Goal: Task Accomplishment & Management: Use online tool/utility

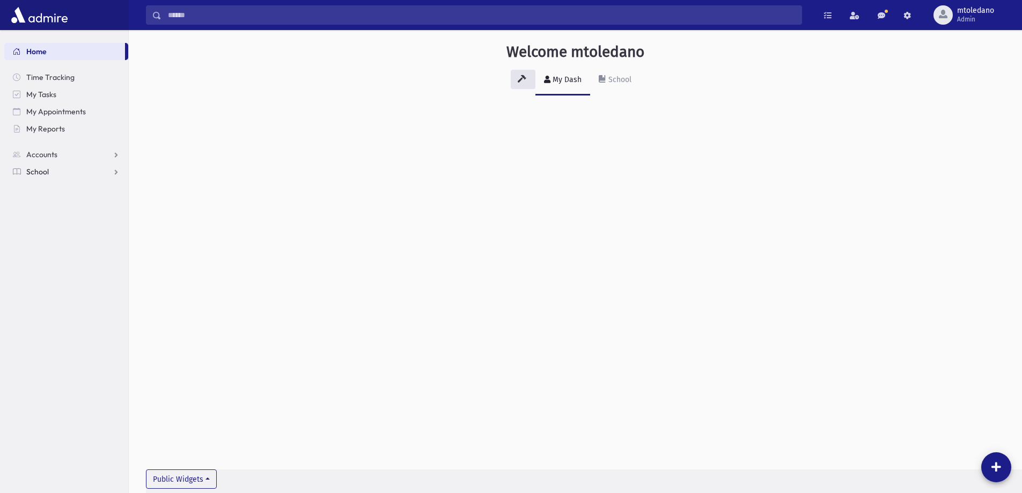
click at [42, 173] on span "School" at bounding box center [37, 172] width 23 height 10
click at [45, 186] on span "Students" at bounding box center [46, 189] width 29 height 10
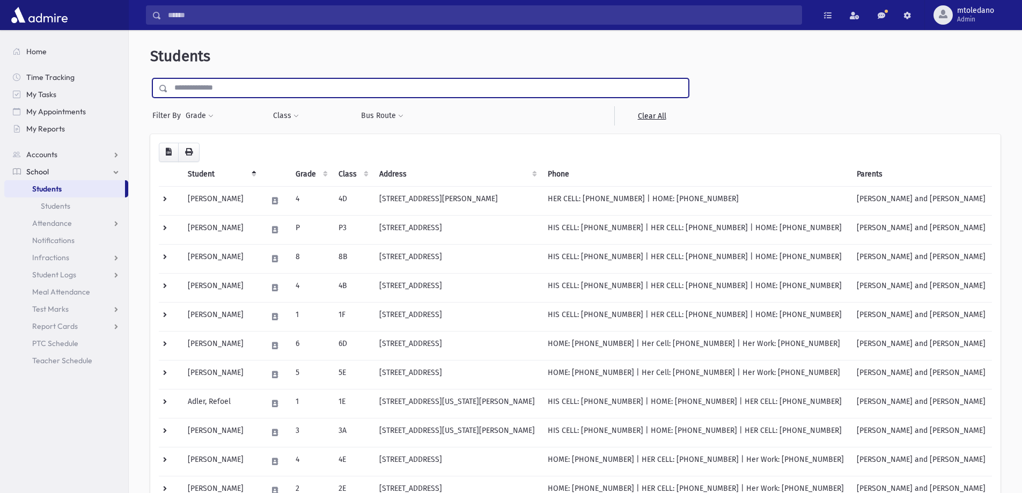
click at [236, 89] on input "text" at bounding box center [428, 87] width 520 height 19
type input "*******"
click at [150, 78] on input "submit" at bounding box center [165, 85] width 30 height 14
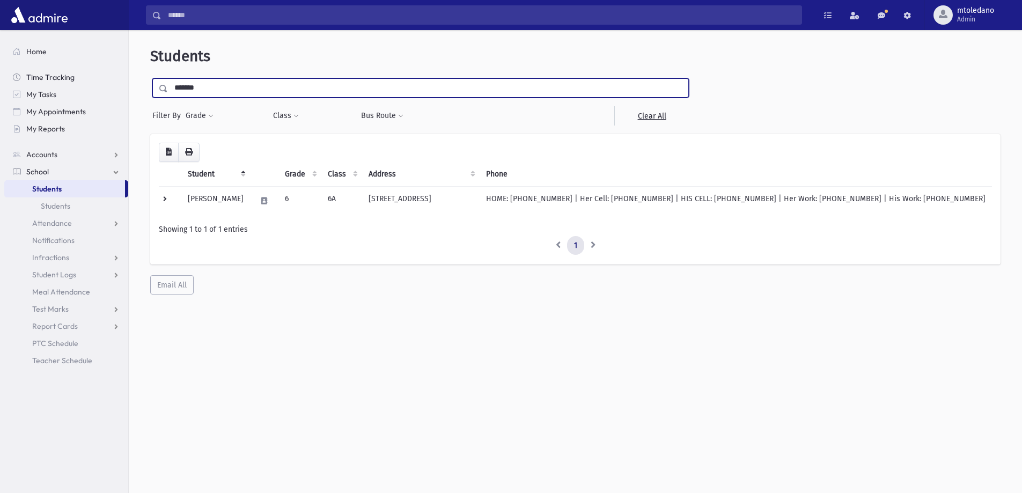
drag, startPoint x: 227, startPoint y: 82, endPoint x: 94, endPoint y: 82, distance: 133.0
click at [94, 82] on div "Search Results All Accounts" at bounding box center [511, 260] width 1022 height 521
type input "*****"
click at [150, 78] on input "submit" at bounding box center [165, 85] width 30 height 14
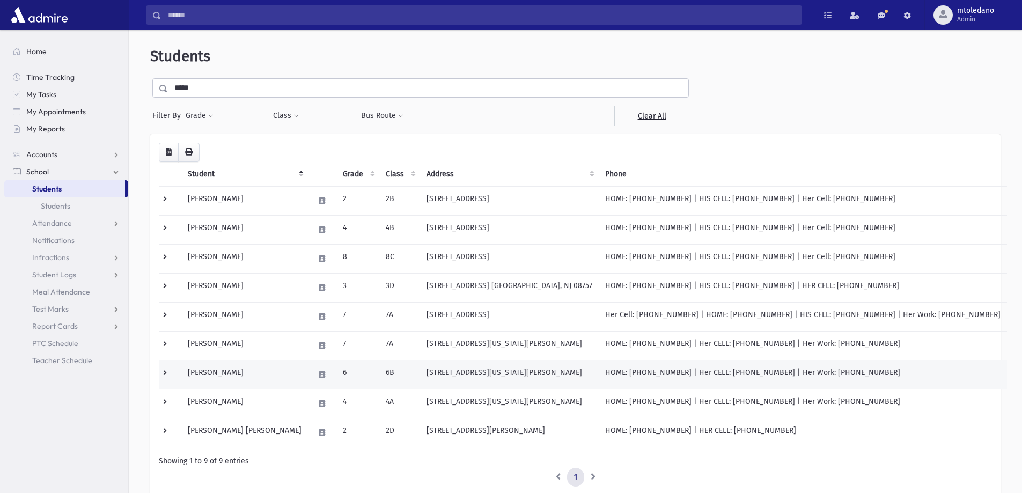
click at [230, 377] on td "[PERSON_NAME]" at bounding box center [244, 374] width 127 height 29
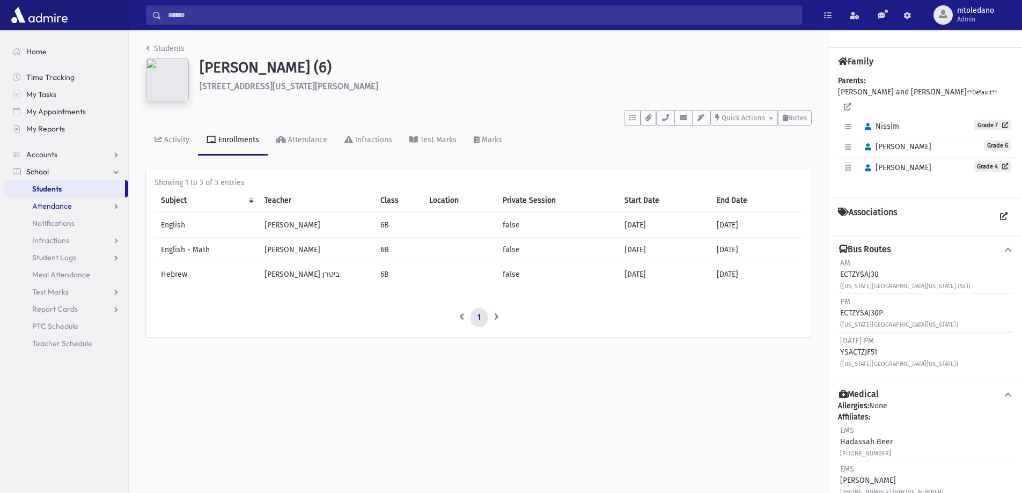
click at [54, 203] on span "Attendance" at bounding box center [52, 206] width 40 height 10
click at [47, 221] on span "Entry" at bounding box center [50, 223] width 18 height 10
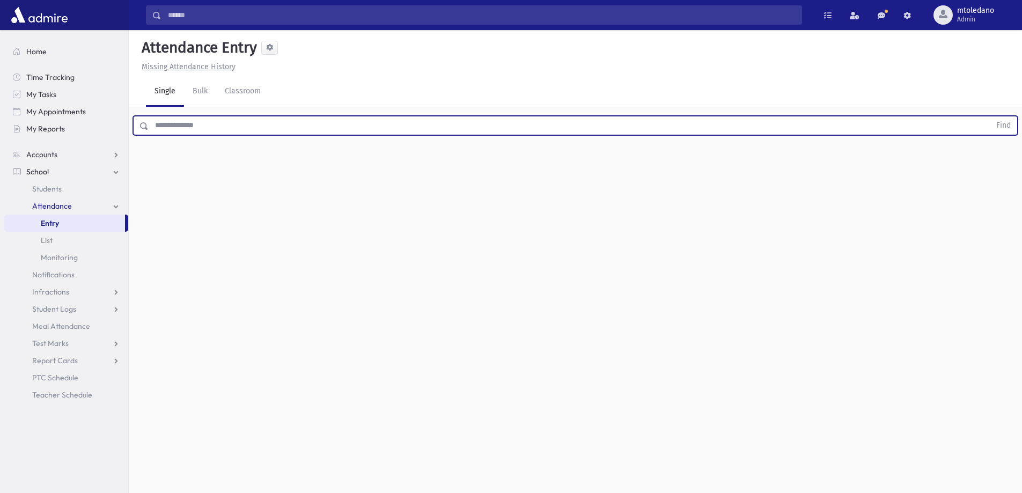
click at [204, 123] on input "text" at bounding box center [570, 125] width 842 height 19
type input "*****"
click at [990, 116] on button "Find" at bounding box center [1003, 125] width 27 height 18
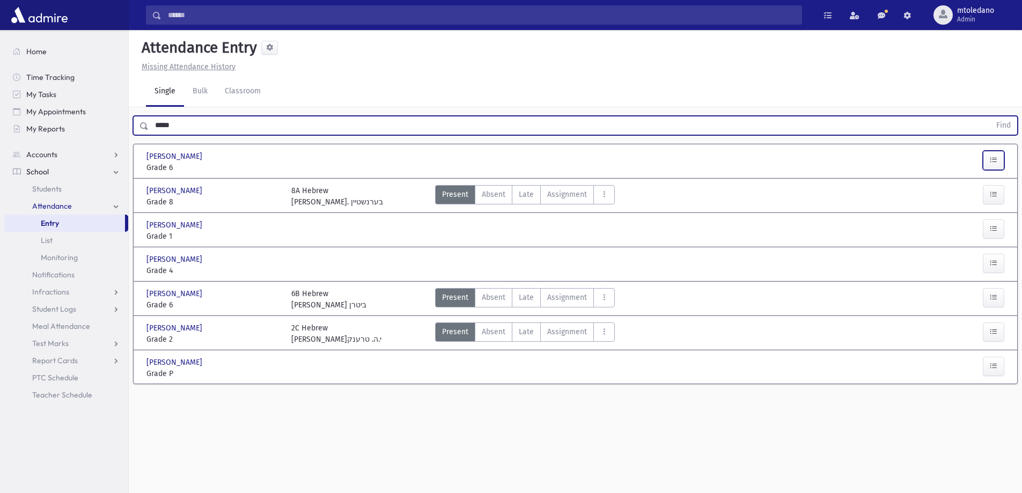
click at [986, 157] on button "button" at bounding box center [993, 160] width 21 height 19
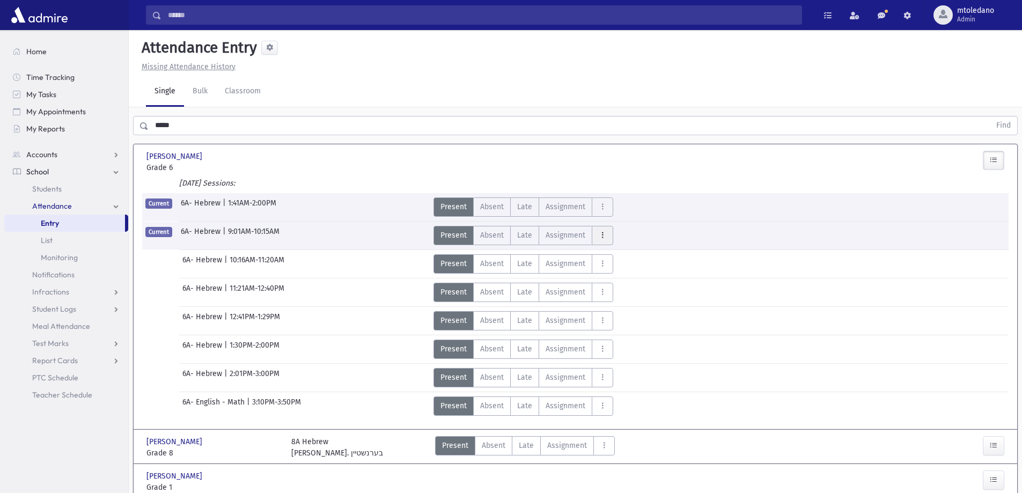
click at [601, 233] on icon "AttTypes" at bounding box center [603, 235] width 8 height 9
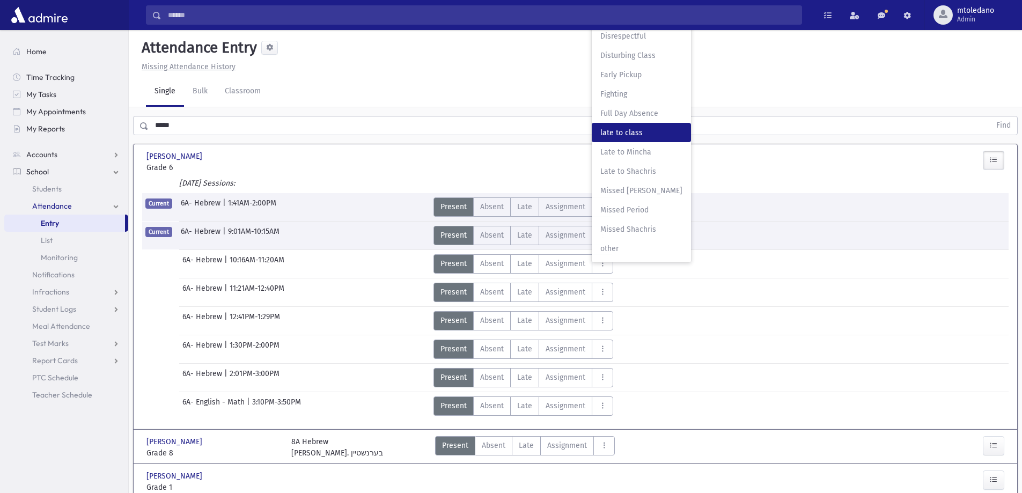
click at [631, 130] on span "late to class" at bounding box center [641, 132] width 82 height 11
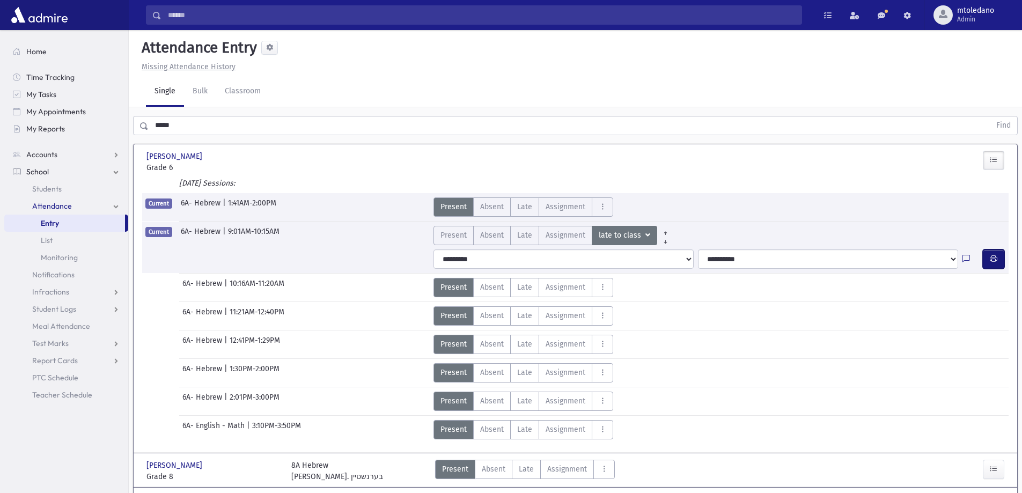
click at [991, 253] on button "button" at bounding box center [993, 258] width 21 height 19
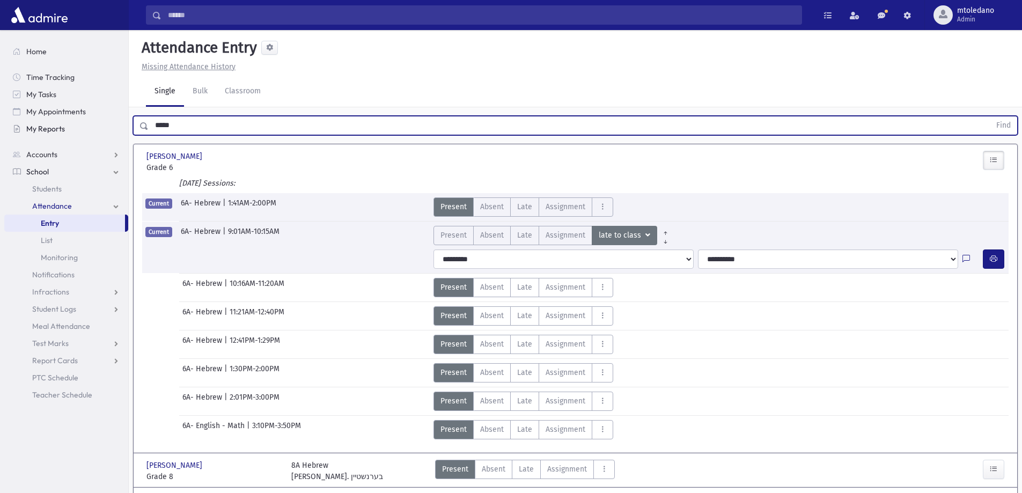
drag, startPoint x: 180, startPoint y: 128, endPoint x: 52, endPoint y: 122, distance: 127.8
click at [62, 129] on div "Search Results All Accounts" at bounding box center [511, 349] width 1022 height 698
click at [24, 104] on link "My Appointments" at bounding box center [66, 111] width 124 height 17
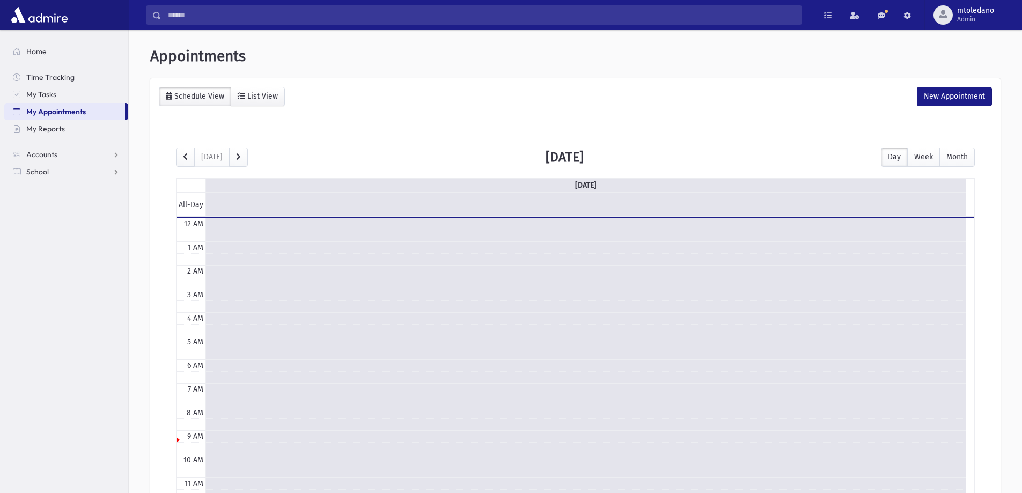
scroll to position [142, 0]
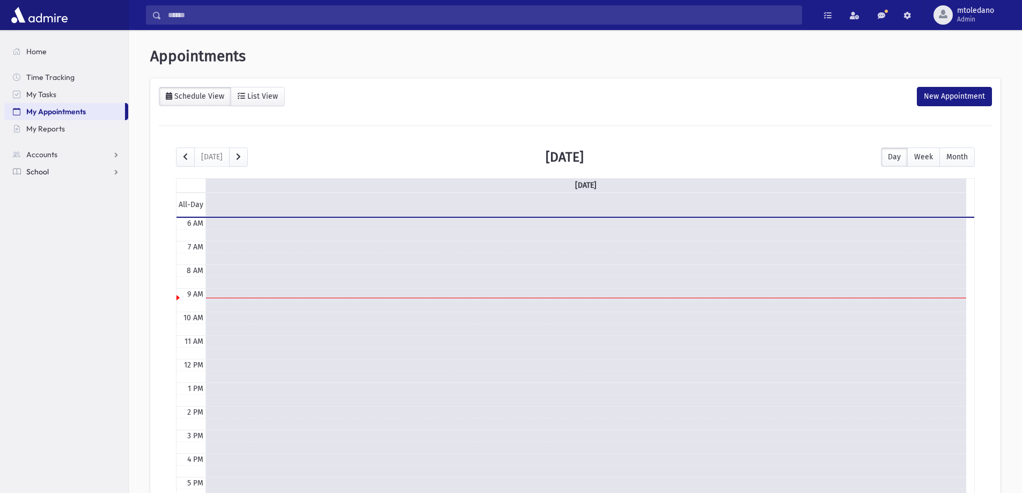
click at [34, 171] on span "School" at bounding box center [37, 172] width 23 height 10
click at [42, 204] on span "Attendance" at bounding box center [52, 206] width 40 height 10
click at [58, 204] on span "Attendance" at bounding box center [52, 206] width 40 height 10
click at [56, 206] on span "Attendance" at bounding box center [52, 206] width 40 height 10
click at [48, 222] on span "Entry" at bounding box center [50, 223] width 18 height 10
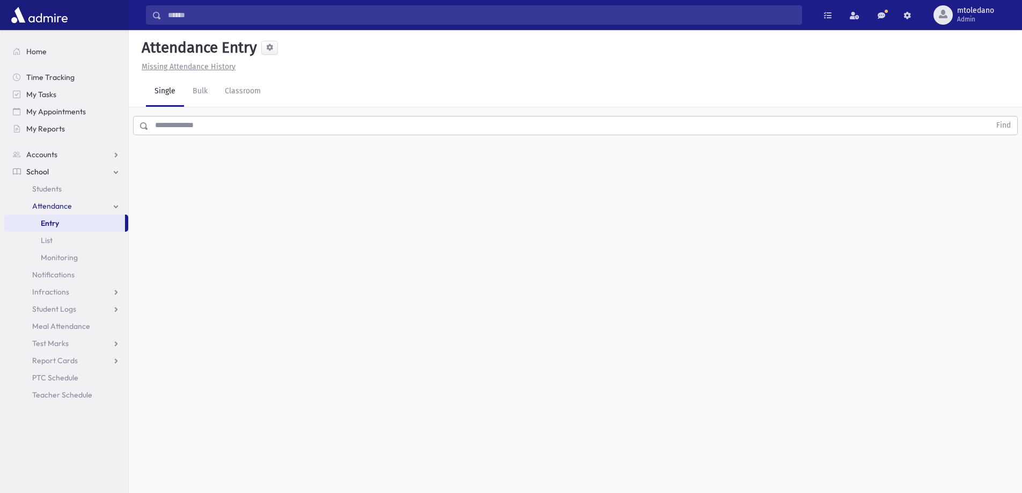
click at [187, 127] on input "text" at bounding box center [570, 125] width 842 height 19
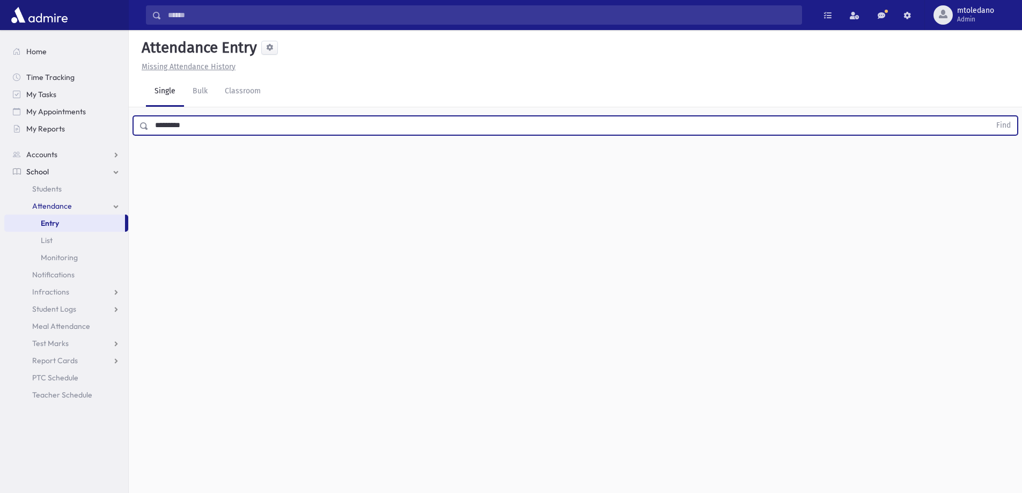
click at [990, 116] on button "Find" at bounding box center [1003, 125] width 27 height 18
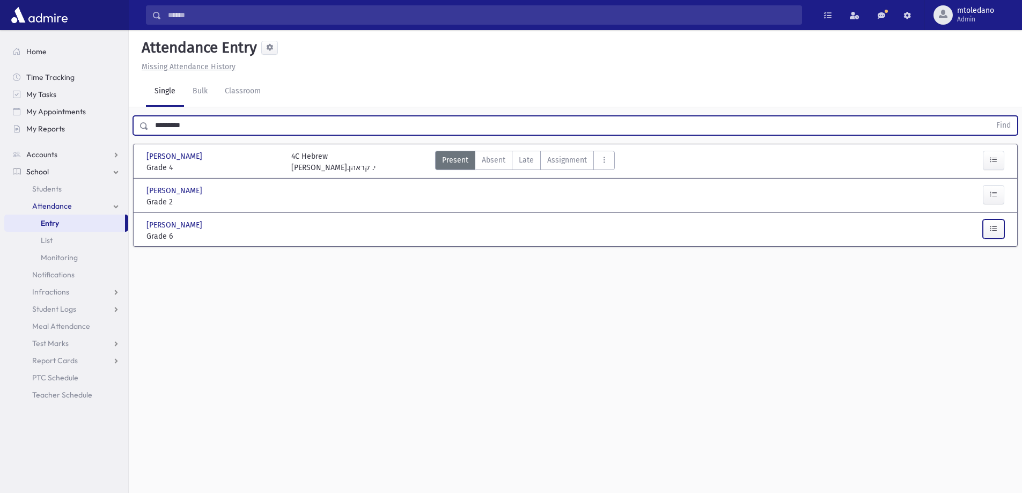
click at [991, 225] on icon "button" at bounding box center [994, 228] width 8 height 9
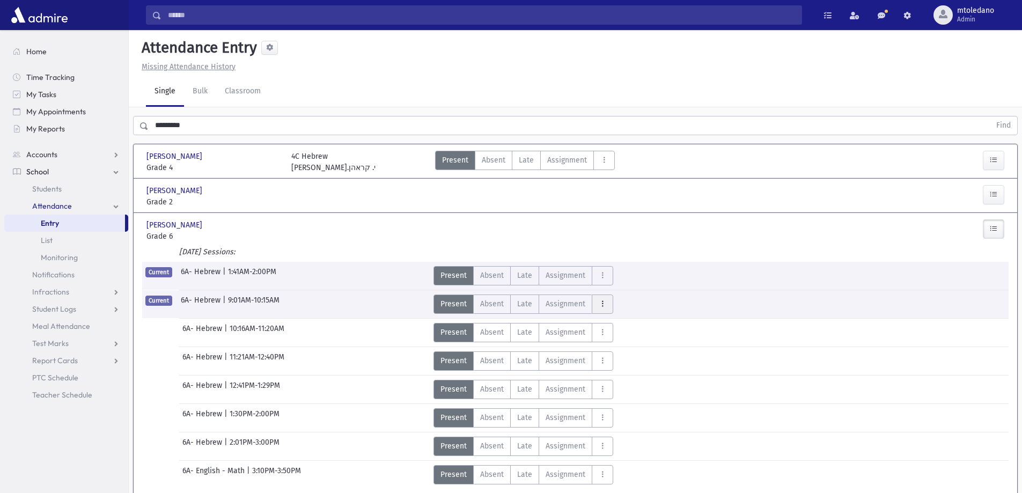
click at [599, 306] on icon "AttTypes" at bounding box center [603, 303] width 8 height 9
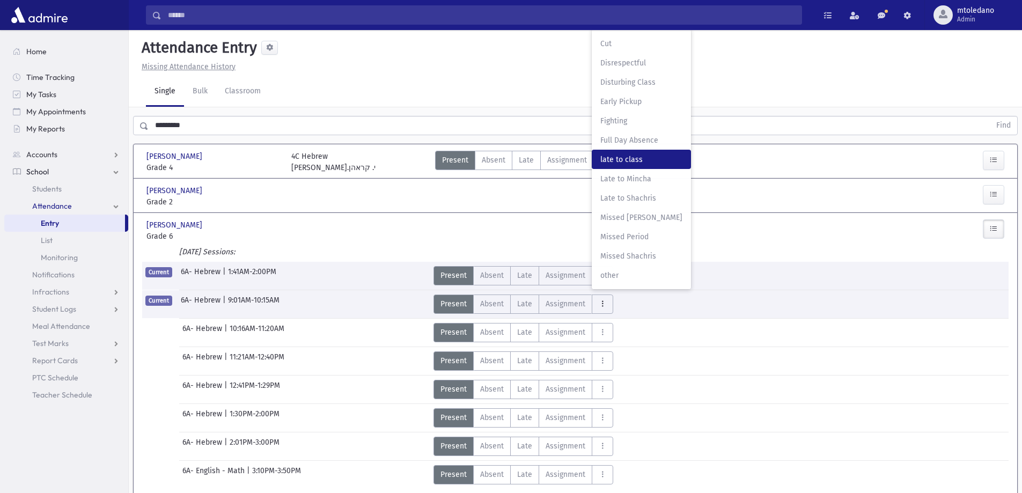
click at [612, 158] on span "late to class" at bounding box center [641, 159] width 82 height 11
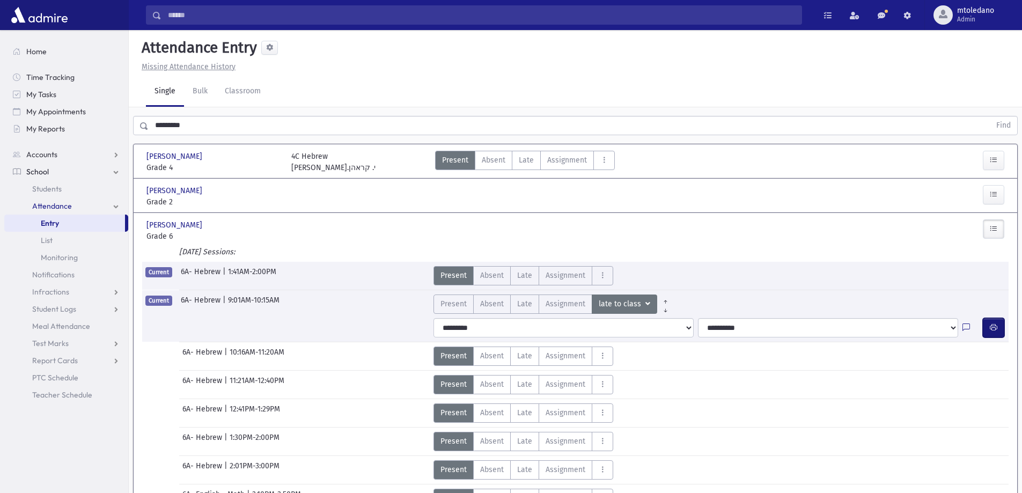
click at [992, 321] on button "button" at bounding box center [993, 327] width 21 height 19
drag, startPoint x: 202, startPoint y: 123, endPoint x: 76, endPoint y: 122, distance: 126.0
click at [76, 122] on div "Search Results All Accounts" at bounding box center [511, 280] width 1022 height 560
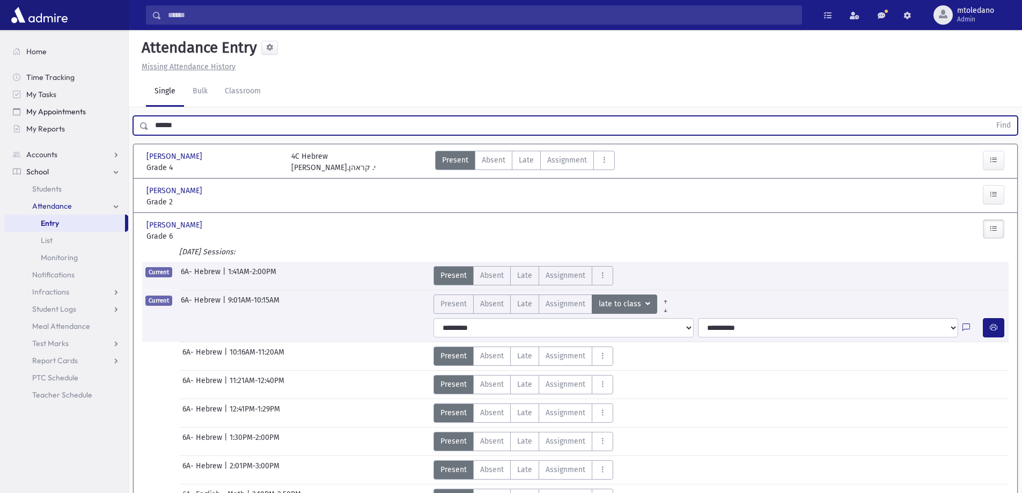
click at [990, 116] on button "Find" at bounding box center [1003, 125] width 27 height 18
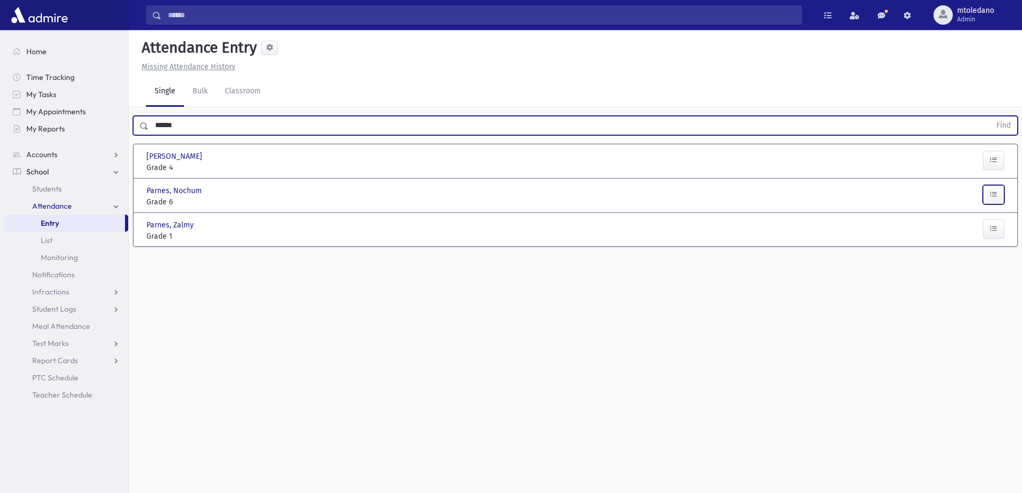
click at [991, 193] on icon "button" at bounding box center [994, 194] width 8 height 9
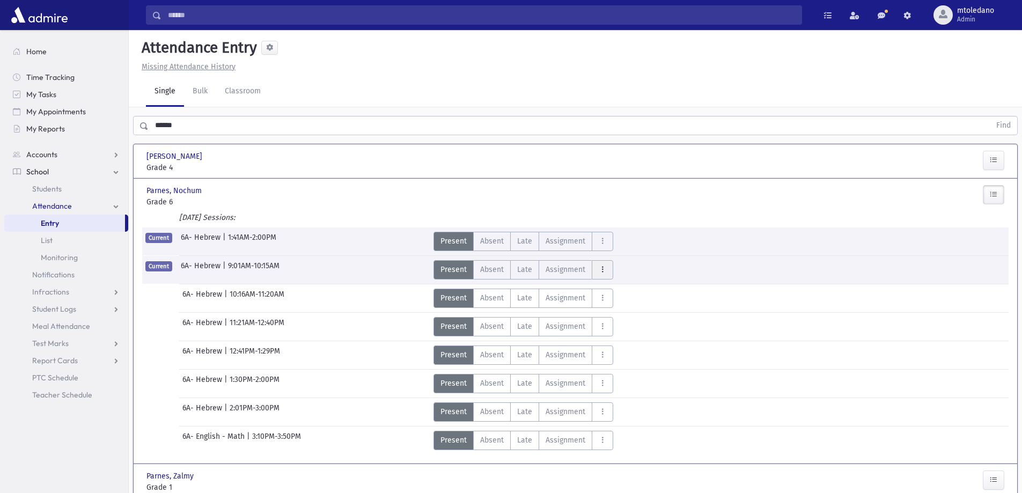
click at [605, 269] on button "AttTypes" at bounding box center [602, 269] width 21 height 19
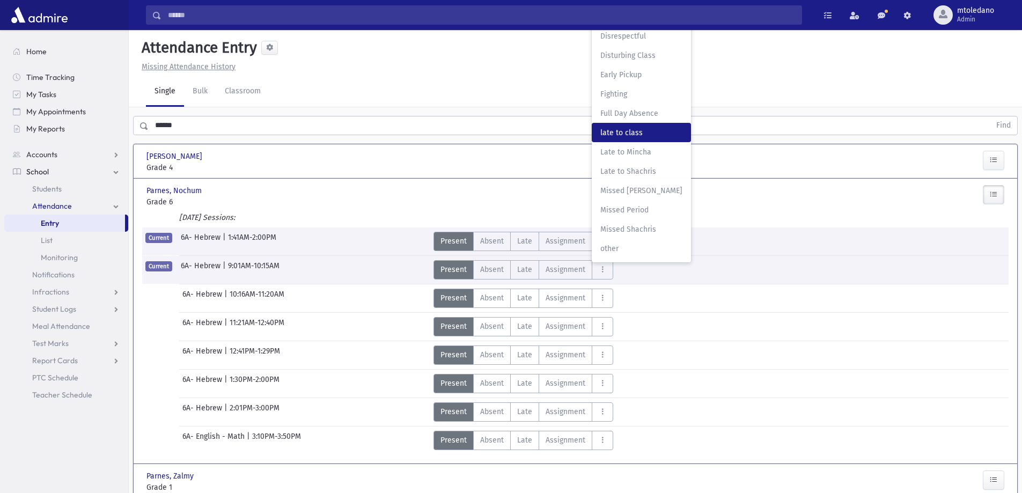
click at [618, 134] on span "late to class" at bounding box center [641, 132] width 82 height 11
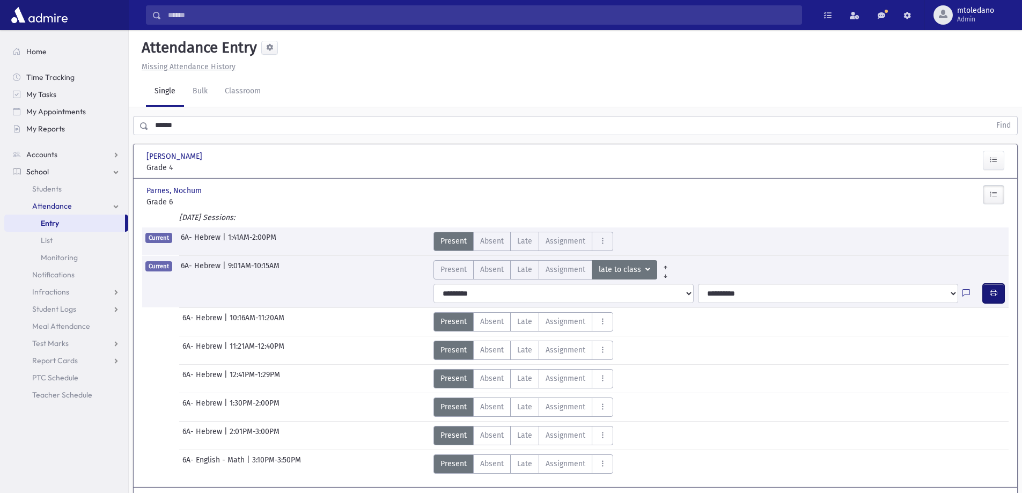
click at [996, 291] on icon "button" at bounding box center [994, 293] width 8 height 9
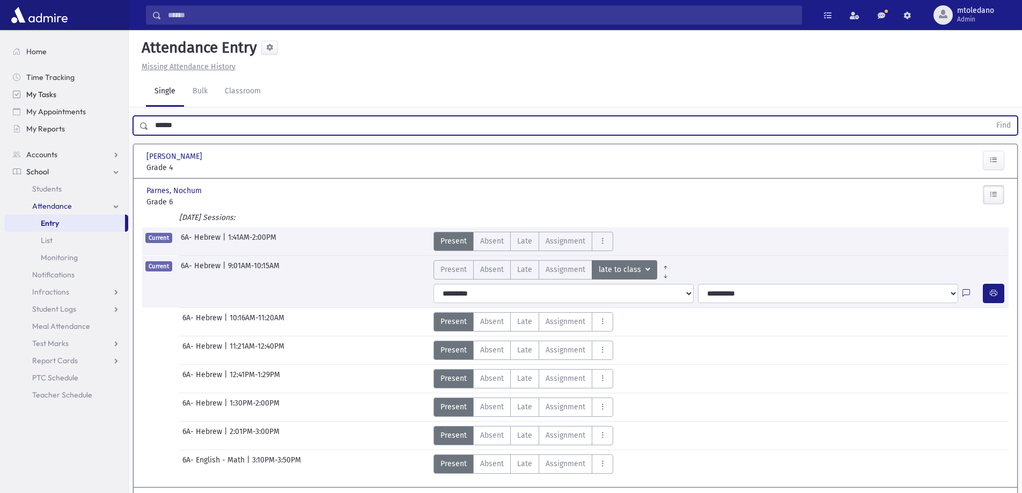
drag, startPoint x: 185, startPoint y: 120, endPoint x: 40, endPoint y: 93, distance: 147.3
click at [57, 104] on div "Search Results All Accounts" at bounding box center [511, 280] width 1022 height 560
click at [990, 116] on button "Find" at bounding box center [1003, 125] width 27 height 18
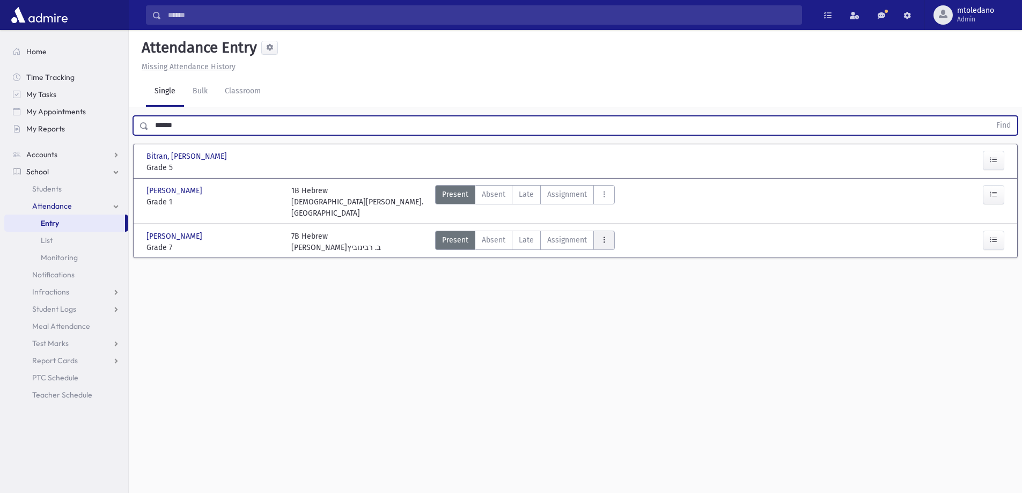
click at [600, 235] on icon "AttTypes" at bounding box center [604, 239] width 8 height 9
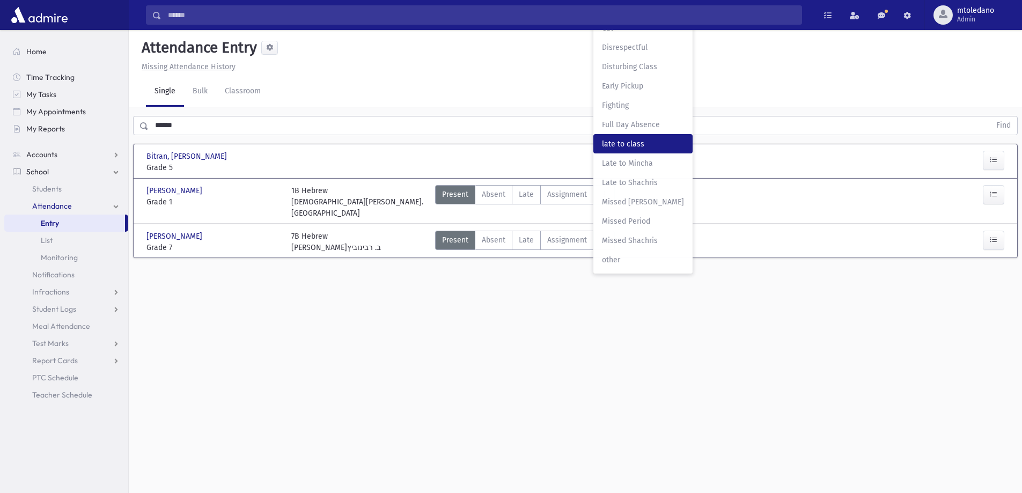
click at [610, 138] on span "late to class" at bounding box center [643, 143] width 82 height 11
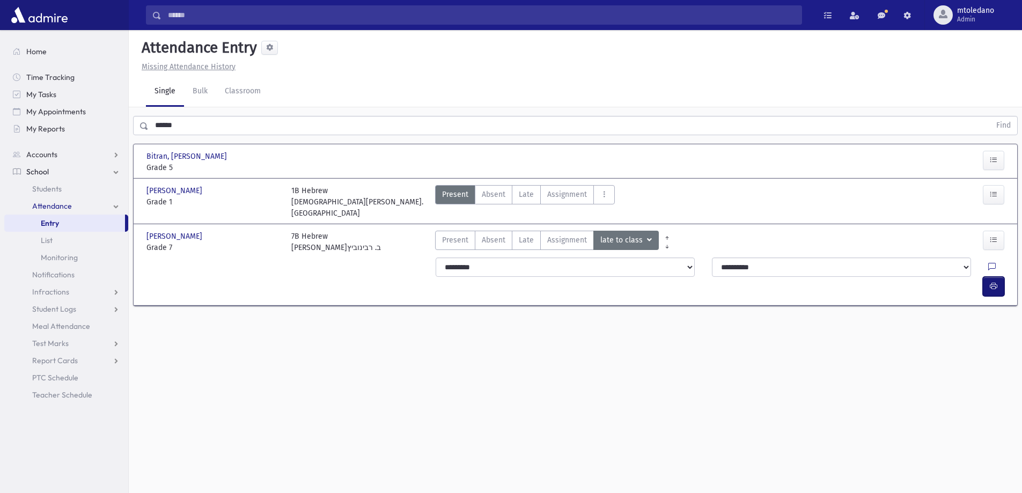
click at [987, 277] on button "button" at bounding box center [993, 286] width 21 height 19
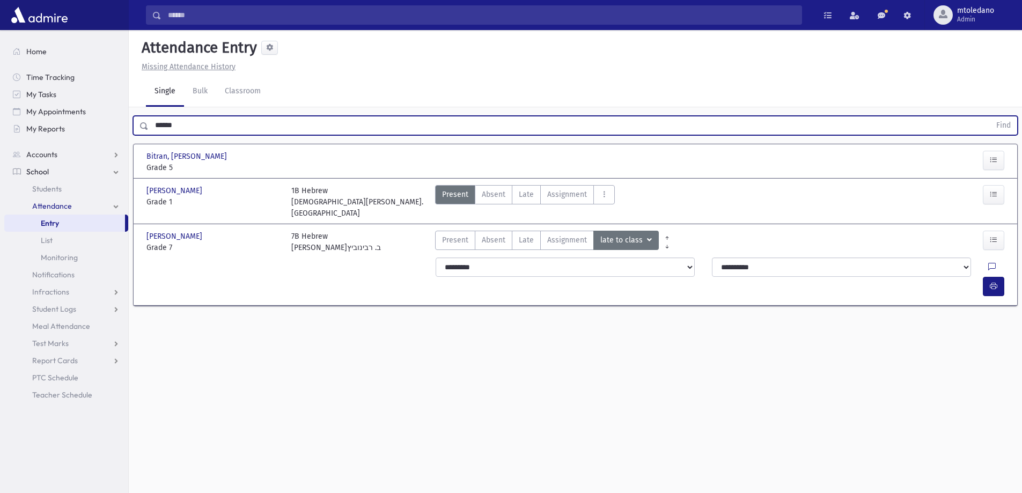
drag, startPoint x: 103, startPoint y: 126, endPoint x: -109, endPoint y: 131, distance: 212.5
click at [0, 131] on html "Search Results All Accounts Students" at bounding box center [511, 246] width 1022 height 493
click at [990, 116] on button "Find" at bounding box center [1003, 125] width 27 height 18
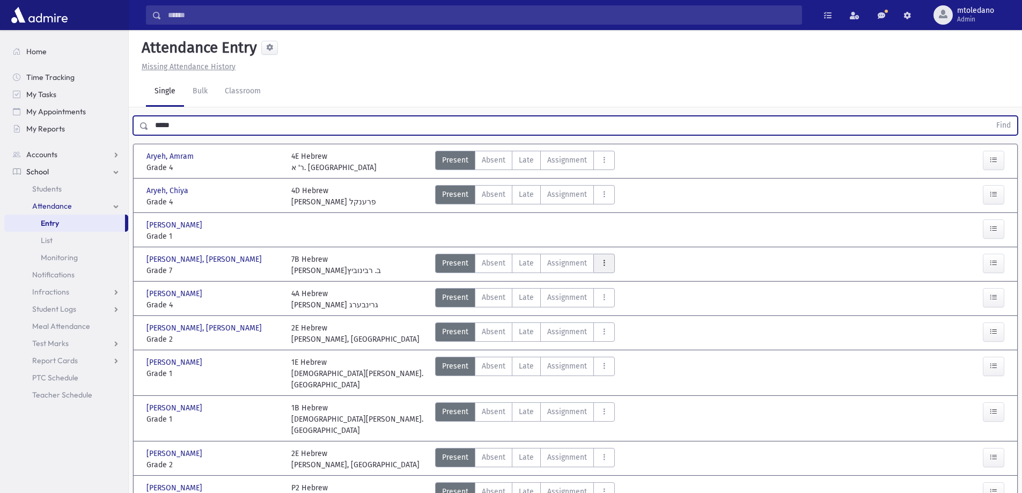
click at [603, 261] on icon "AttTypes" at bounding box center [604, 263] width 8 height 9
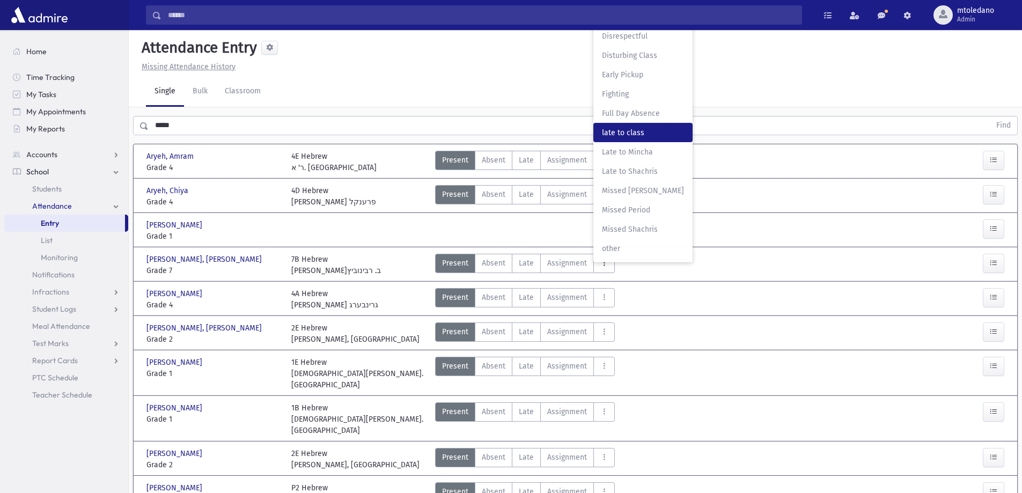
click at [615, 132] on span "late to class" at bounding box center [643, 132] width 82 height 11
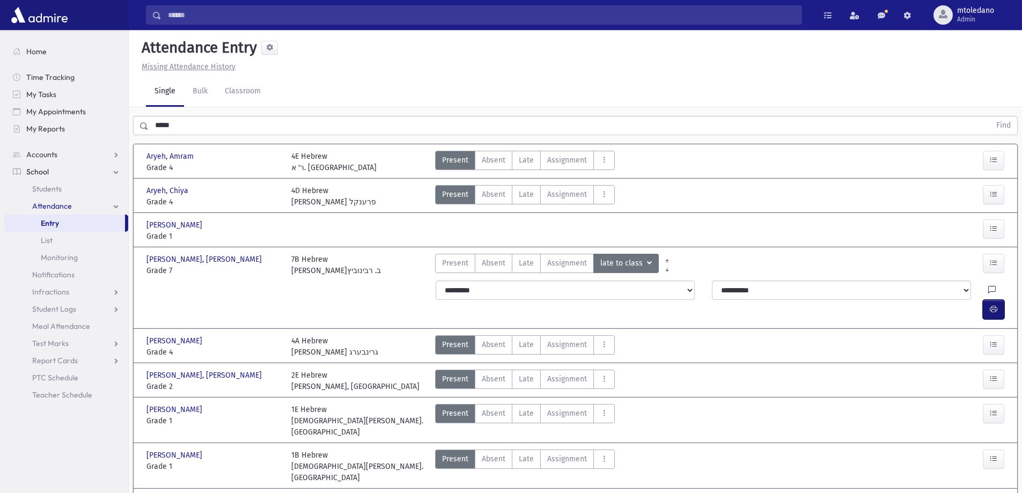
click at [995, 305] on icon "button" at bounding box center [994, 309] width 8 height 9
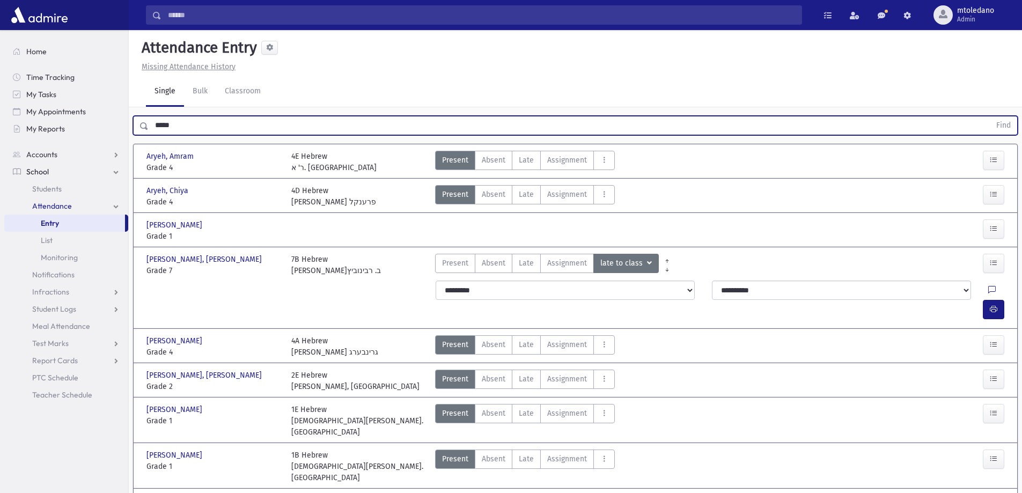
drag, startPoint x: 182, startPoint y: 119, endPoint x: -97, endPoint y: 126, distance: 279.5
click at [0, 126] on html "Search Results All Accounts Students" at bounding box center [511, 246] width 1022 height 493
type input "*****"
click at [990, 116] on button "Find" at bounding box center [1003, 125] width 27 height 18
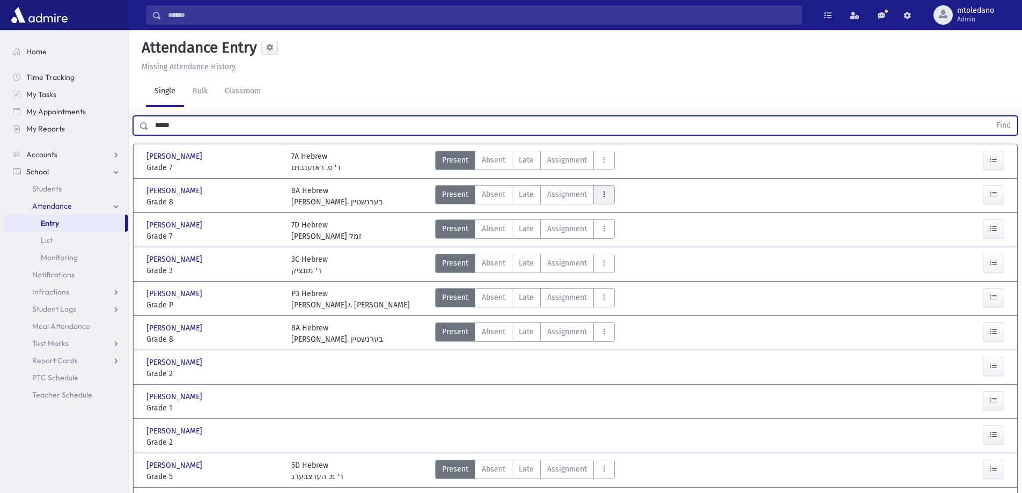
click at [594, 195] on button "AttTypes" at bounding box center [603, 194] width 21 height 19
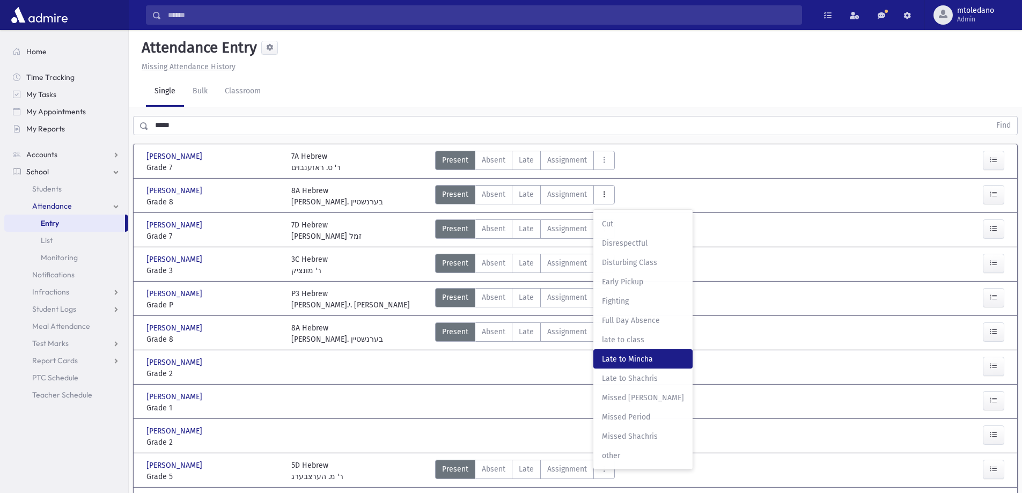
click at [640, 350] on Mincha"] "Late to Mincha Late to Mincha" at bounding box center [642, 358] width 99 height 19
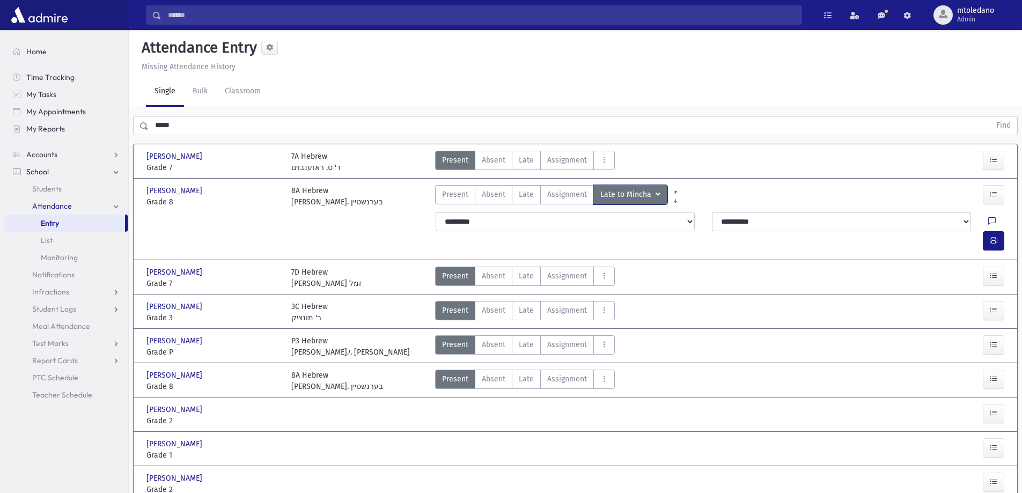
click at [641, 191] on span "Late to Mincha" at bounding box center [626, 195] width 53 height 12
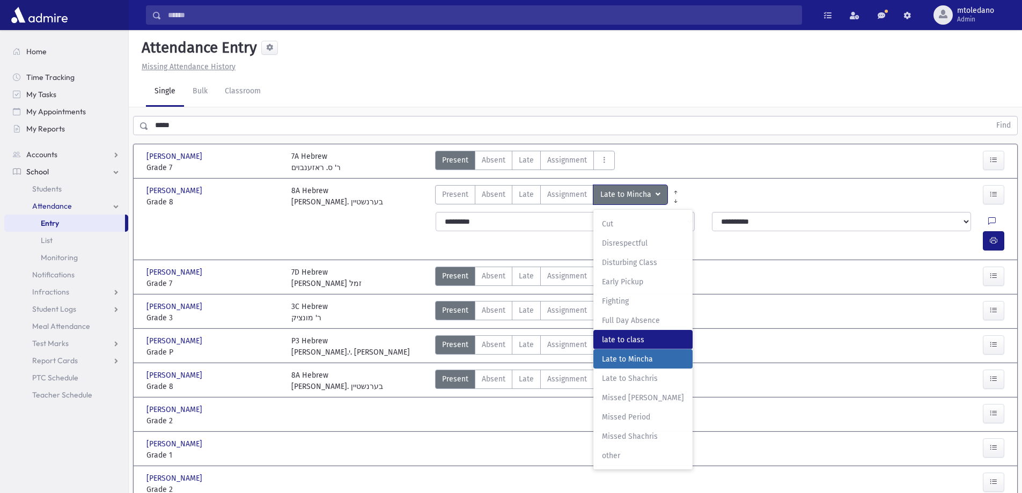
click at [615, 336] on span "late to class" at bounding box center [643, 339] width 82 height 11
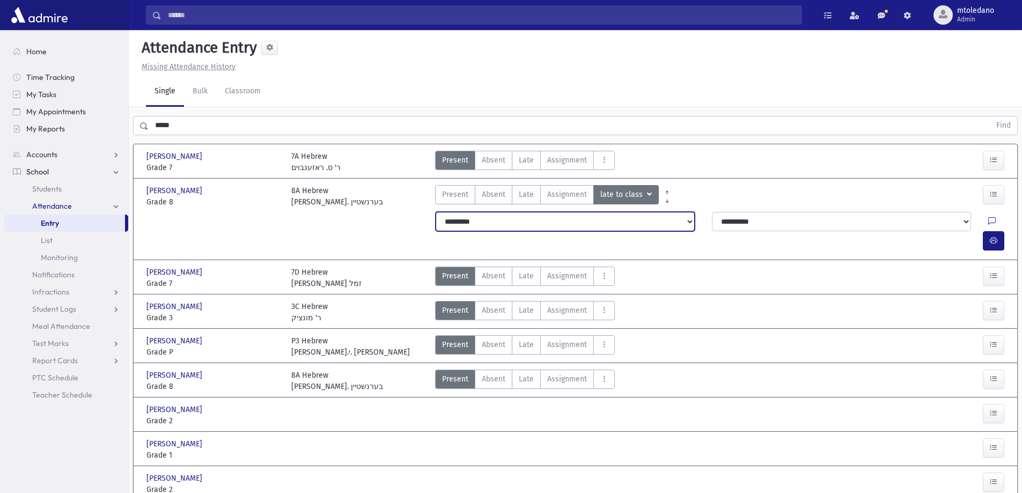
click at [555, 218] on select "**********" at bounding box center [565, 221] width 259 height 19
select select "*******"
click at [436, 212] on select "**********" at bounding box center [565, 221] width 259 height 19
click at [994, 236] on icon "button" at bounding box center [994, 240] width 8 height 9
drag, startPoint x: 203, startPoint y: 129, endPoint x: 5, endPoint y: 86, distance: 202.4
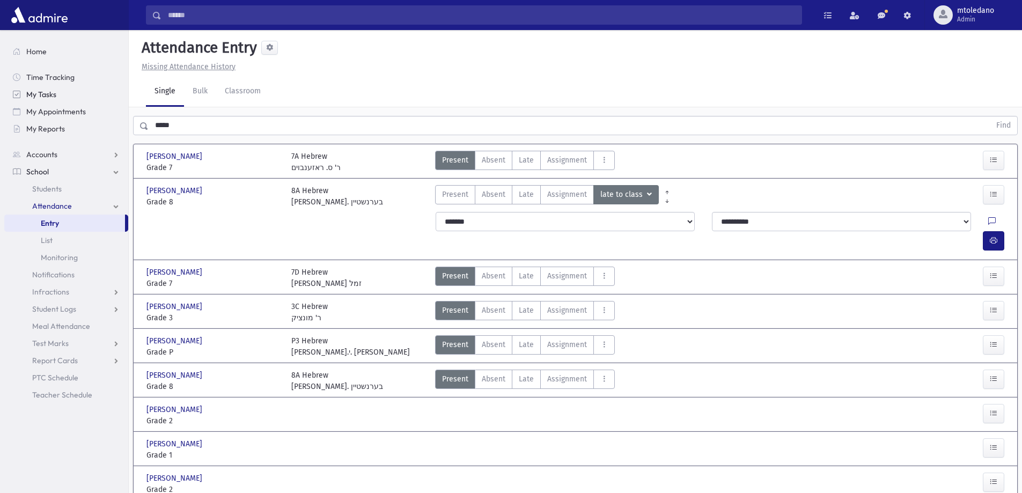
click at [24, 90] on div "Search Results All Accounts" at bounding box center [511, 407] width 1022 height 814
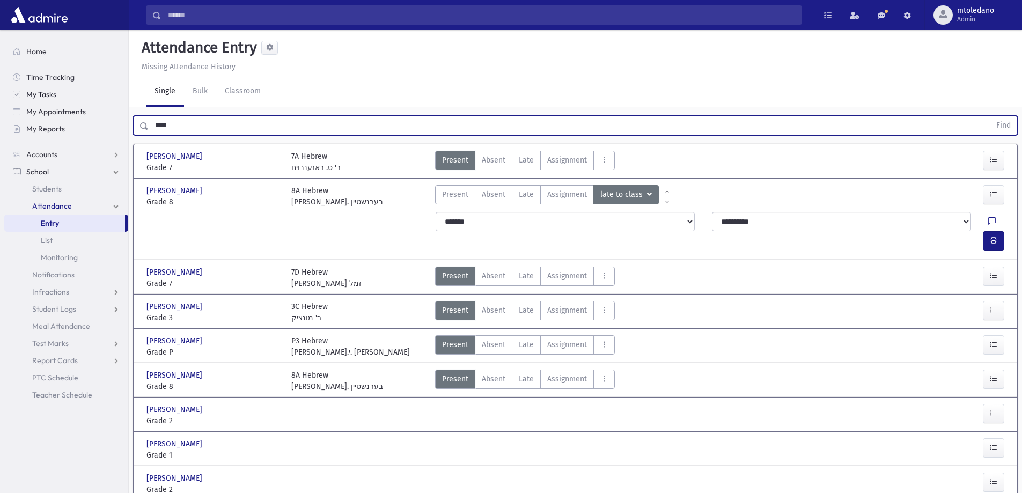
type input "****"
click at [990, 116] on button "Find" at bounding box center [1003, 125] width 27 height 18
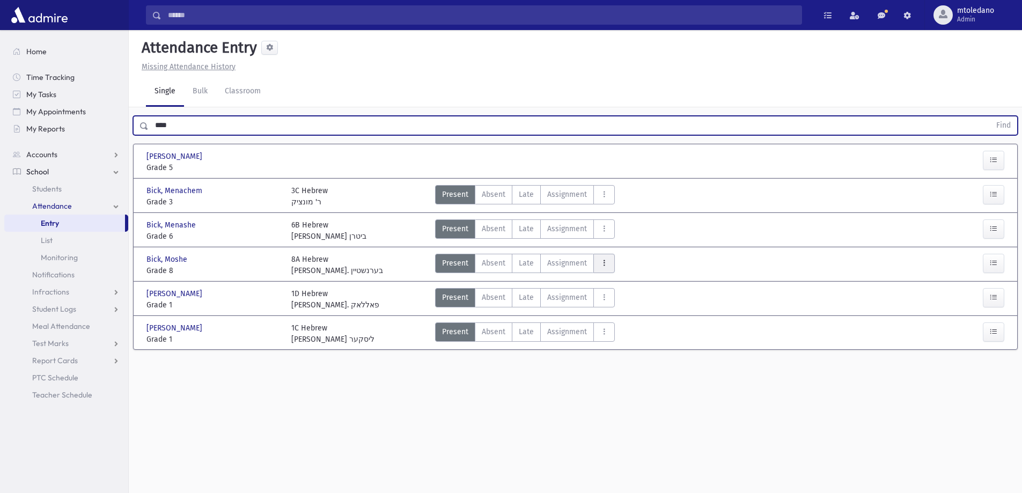
click at [606, 263] on icon "AttTypes" at bounding box center [604, 263] width 8 height 9
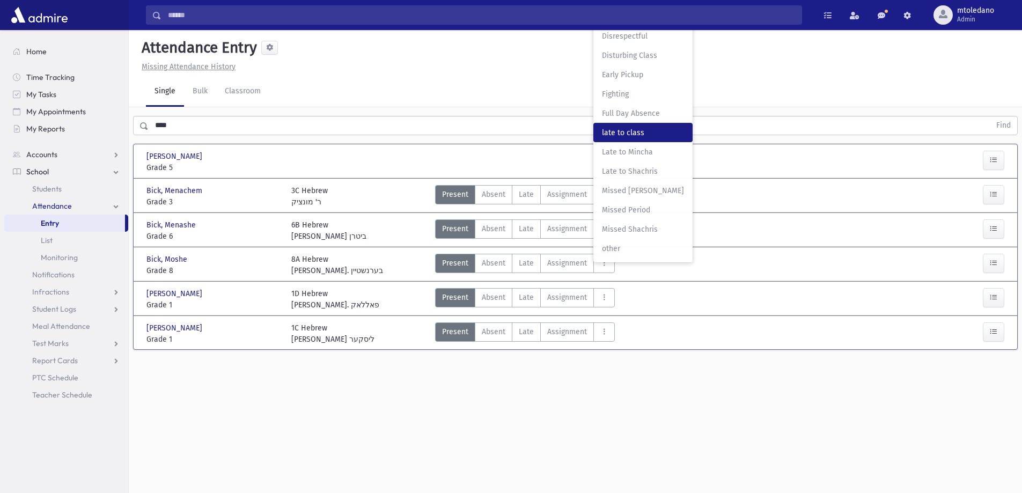
click at [629, 132] on span "late to class" at bounding box center [643, 132] width 82 height 11
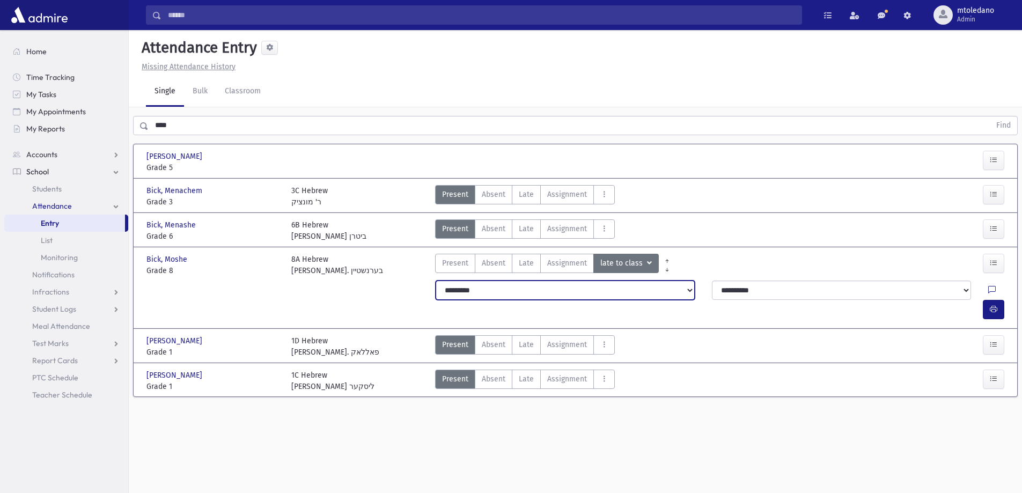
click at [482, 287] on select "**********" at bounding box center [565, 290] width 259 height 19
select select "*******"
click at [436, 281] on select "**********" at bounding box center [565, 290] width 259 height 19
click at [988, 300] on button "button" at bounding box center [993, 309] width 21 height 19
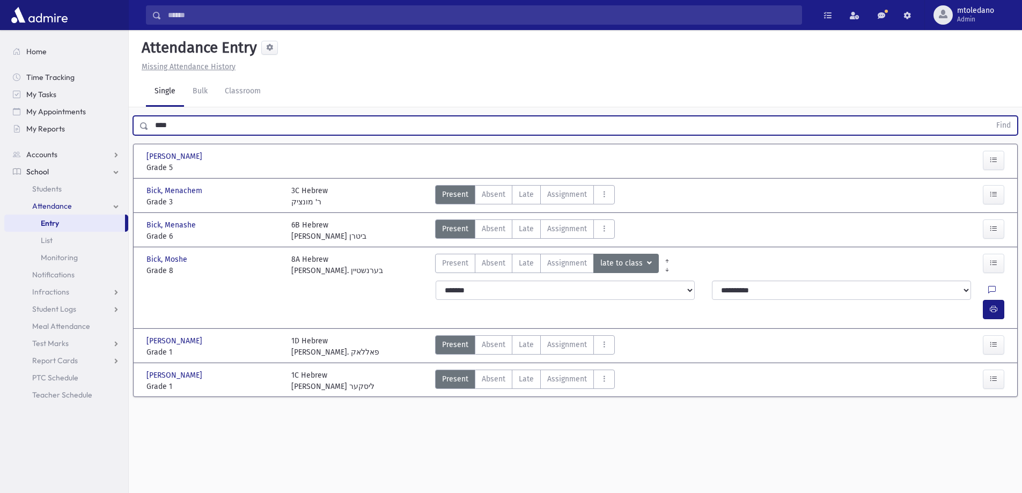
drag, startPoint x: 190, startPoint y: 121, endPoint x: -151, endPoint y: 104, distance: 341.0
click at [0, 104] on html "Search Results All Accounts Students" at bounding box center [511, 246] width 1022 height 493
click at [990, 116] on button "Find" at bounding box center [1003, 125] width 27 height 18
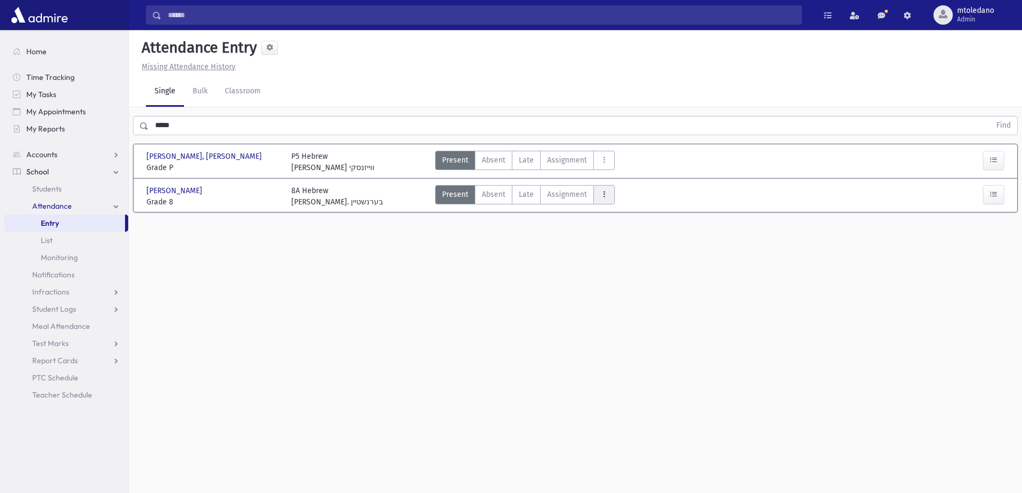
click at [604, 197] on icon "AttTypes" at bounding box center [604, 194] width 8 height 9
click at [636, 344] on span "late to class" at bounding box center [643, 339] width 82 height 11
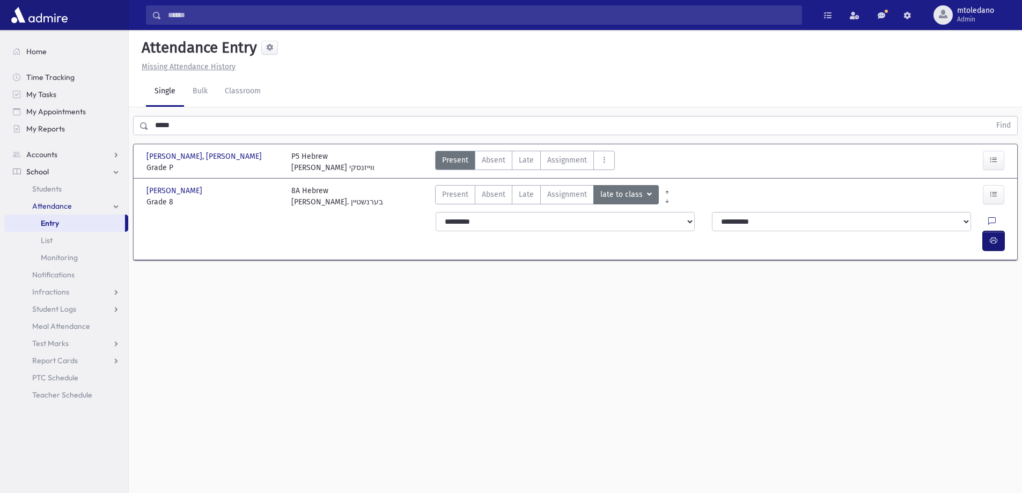
click at [992, 236] on icon "button" at bounding box center [994, 240] width 8 height 9
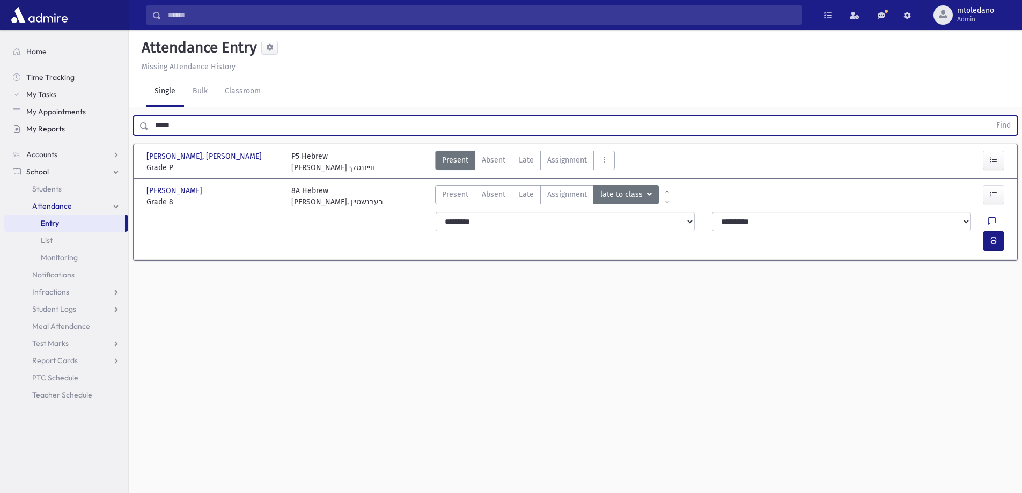
drag, startPoint x: 188, startPoint y: 127, endPoint x: 68, endPoint y: 131, distance: 120.2
click at [68, 121] on div "Search Results All Accounts" at bounding box center [511, 258] width 1022 height 517
click at [990, 116] on button "Find" at bounding box center [1003, 125] width 27 height 18
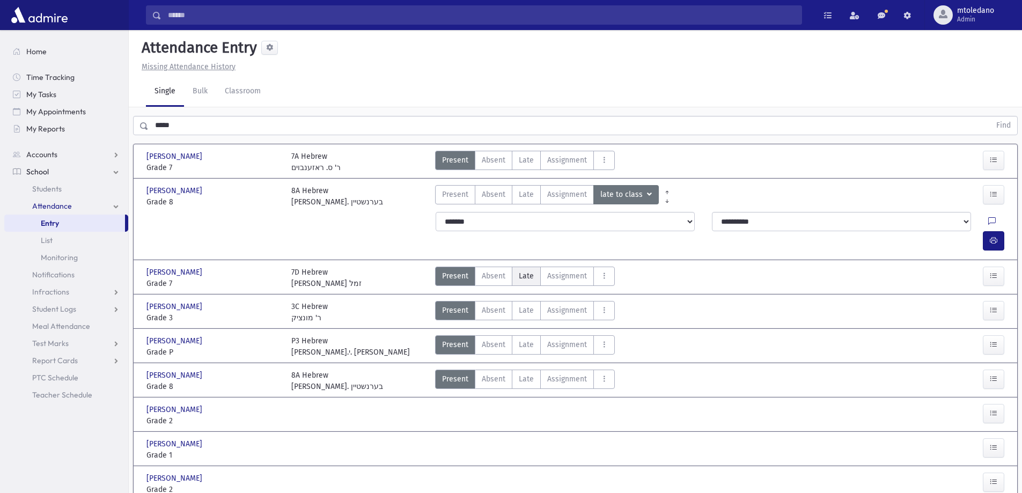
click at [523, 270] on span "Late" at bounding box center [526, 275] width 15 height 11
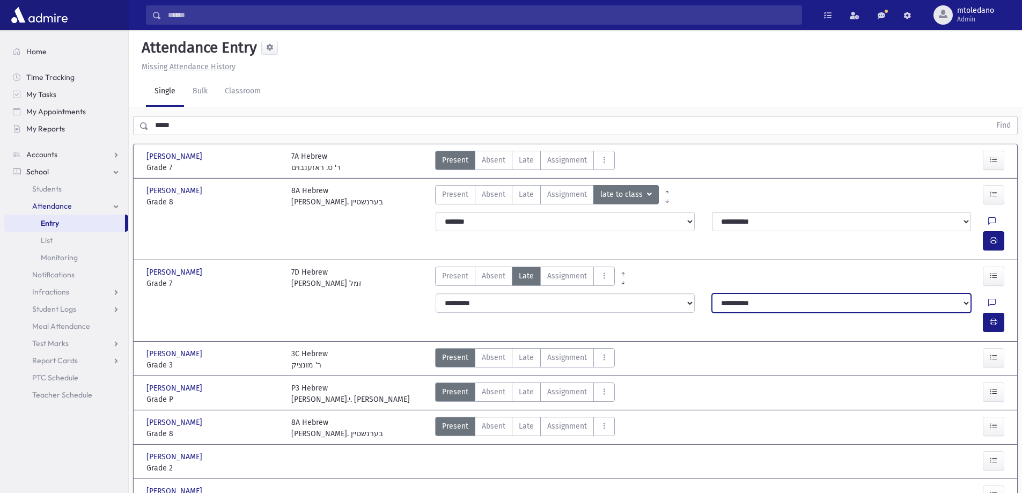
click at [784, 293] on select "**********" at bounding box center [841, 302] width 259 height 19
click at [712, 293] on select "**********" at bounding box center [841, 302] width 259 height 19
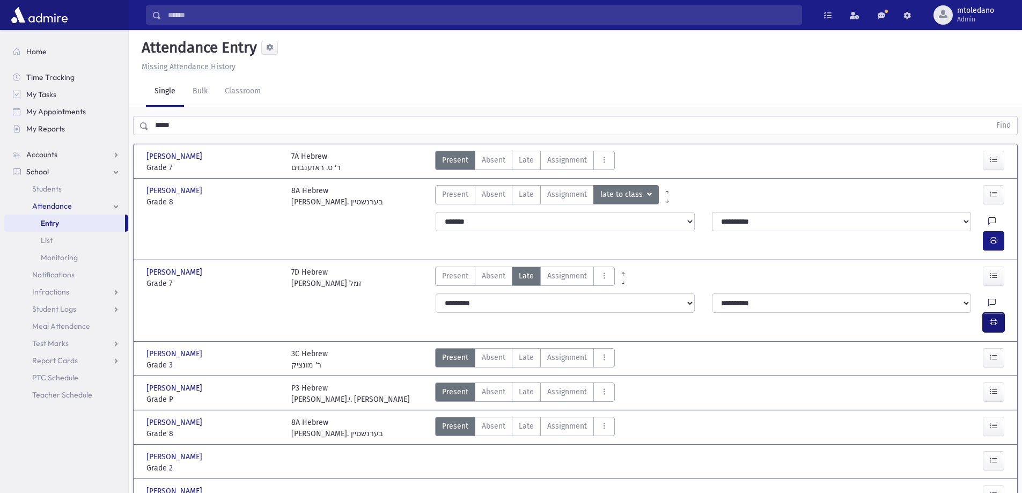
click at [995, 313] on button "button" at bounding box center [993, 322] width 21 height 19
drag, startPoint x: 185, startPoint y: 124, endPoint x: -17, endPoint y: 106, distance: 203.0
click at [0, 106] on html "Search Results All Accounts Students" at bounding box center [511, 246] width 1022 height 493
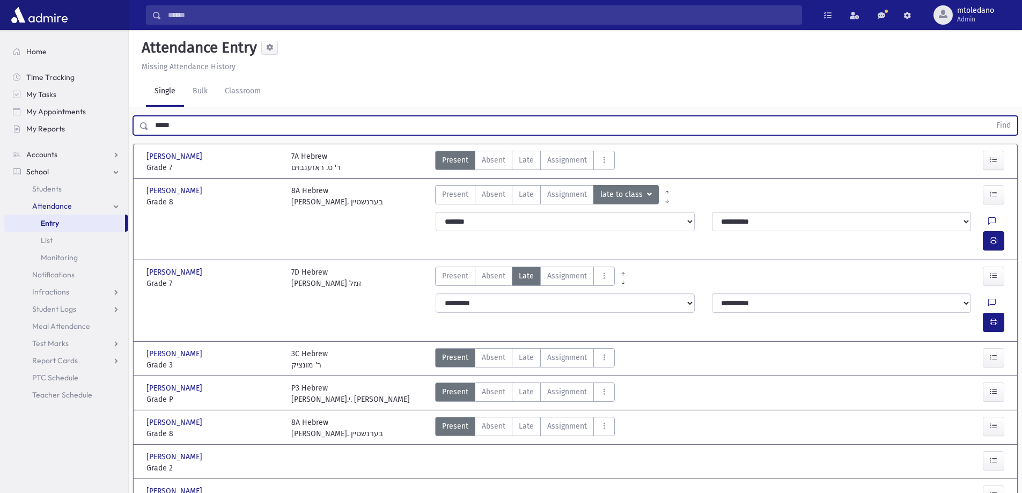
type input "*****"
click at [990, 116] on button "Find" at bounding box center [1003, 125] width 27 height 18
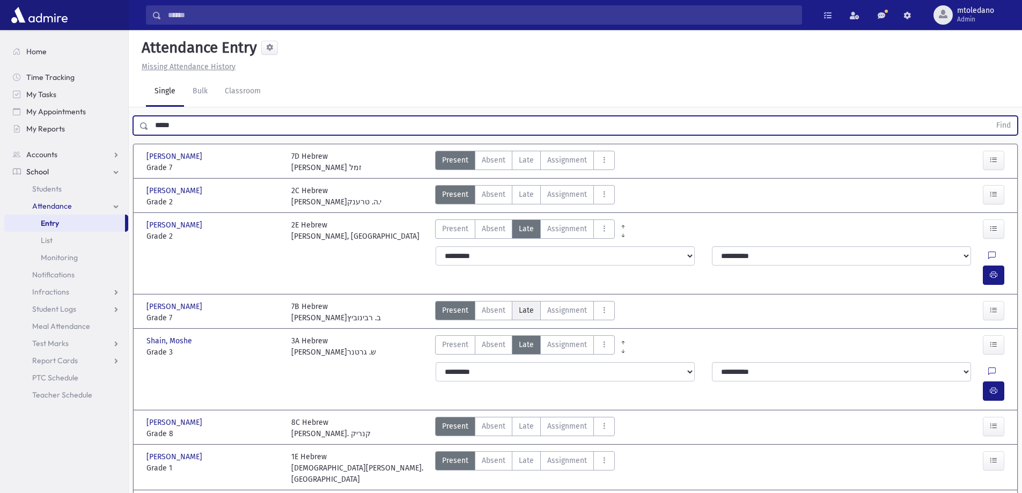
click at [531, 305] on span "Late" at bounding box center [526, 310] width 15 height 11
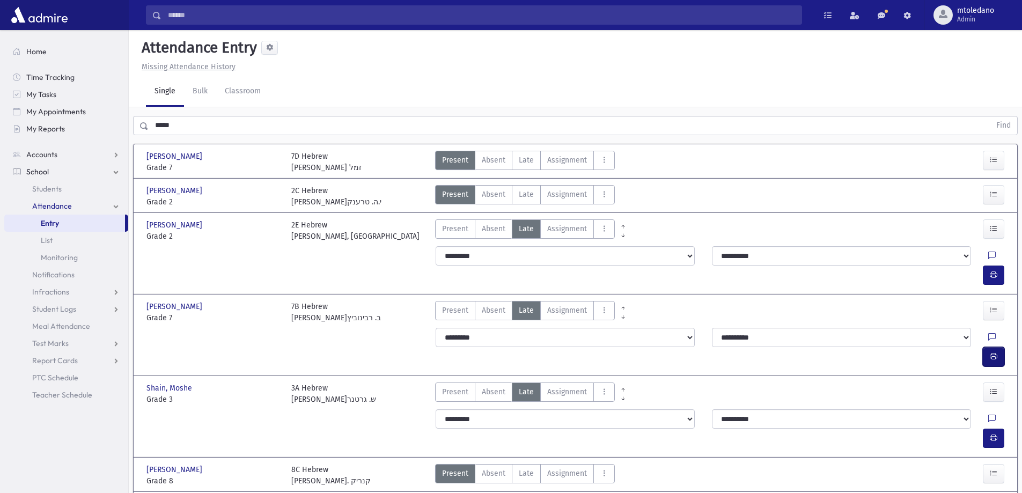
click at [993, 352] on icon "button" at bounding box center [994, 356] width 8 height 9
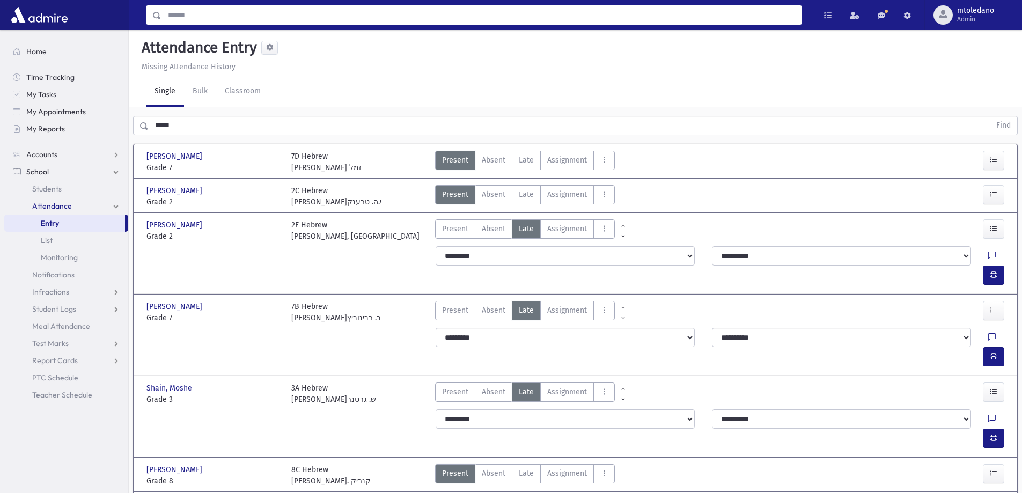
click at [198, 9] on input "Search" at bounding box center [481, 14] width 640 height 19
type input "**********"
